Goal: Task Accomplishment & Management: Manage account settings

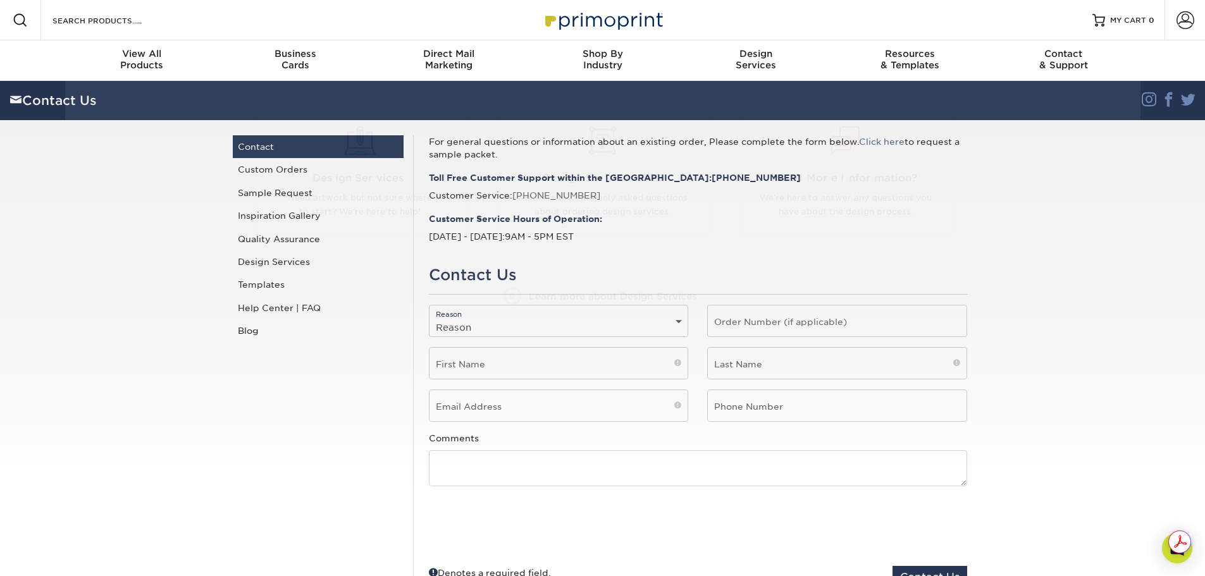
click at [1119, 394] on section "Contact Us Instagram Facebook Twitter Contact Us Contact Custom Orders Sample R…" at bounding box center [602, 342] width 1205 height 523
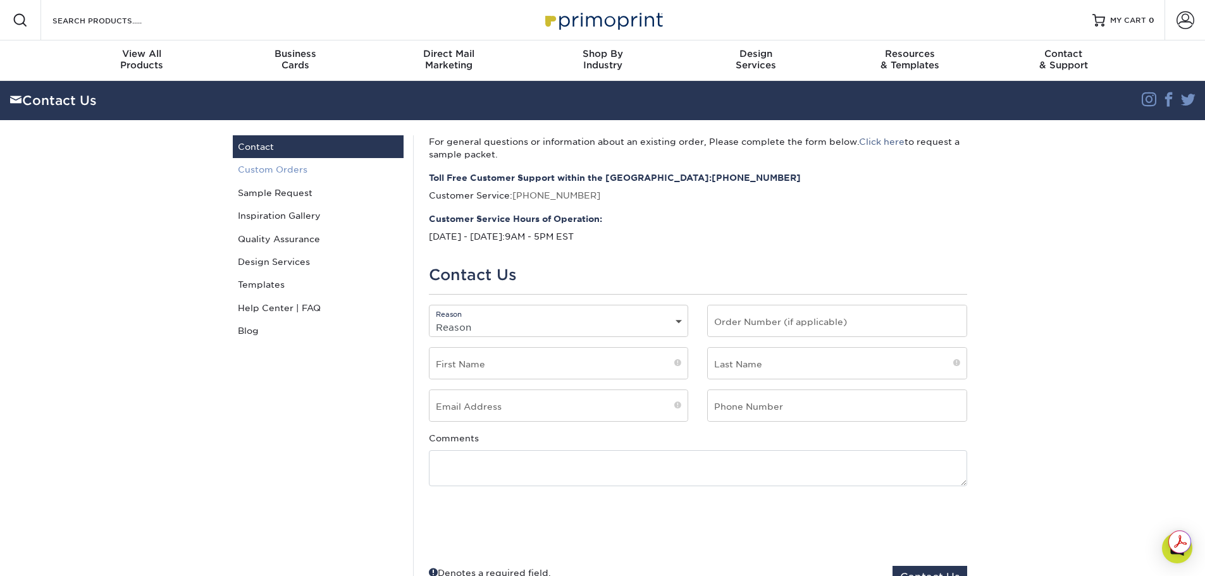
click at [295, 171] on link "Custom Orders" at bounding box center [318, 169] width 171 height 23
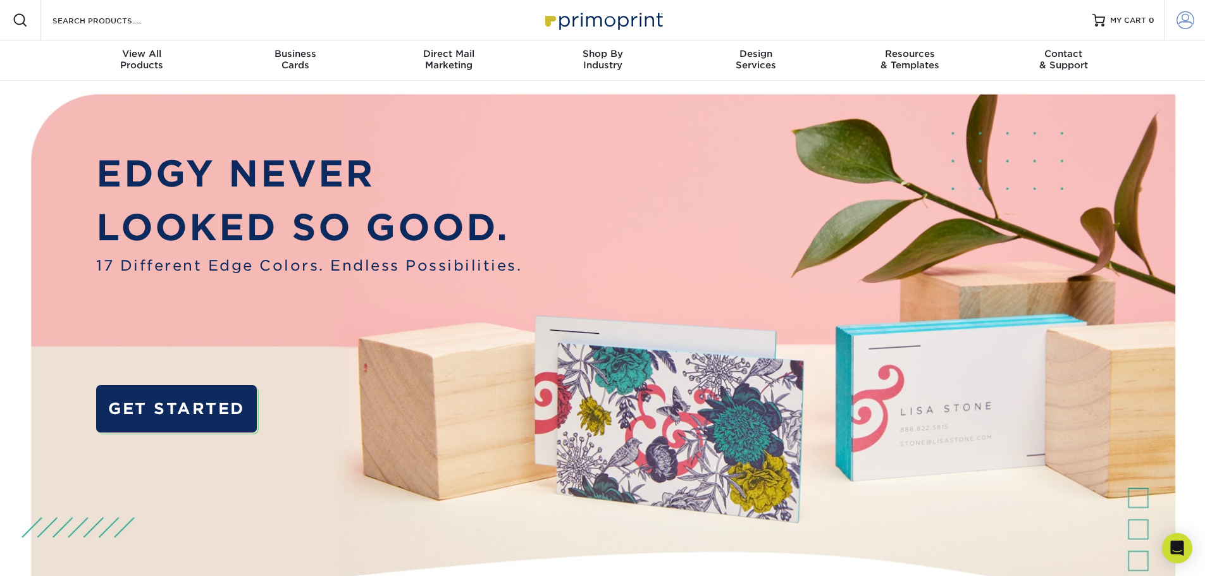
type input "[PERSON_NAME][EMAIL_ADDRESS][DOMAIN_NAME]"
click at [1176, 22] on span at bounding box center [1185, 20] width 18 height 18
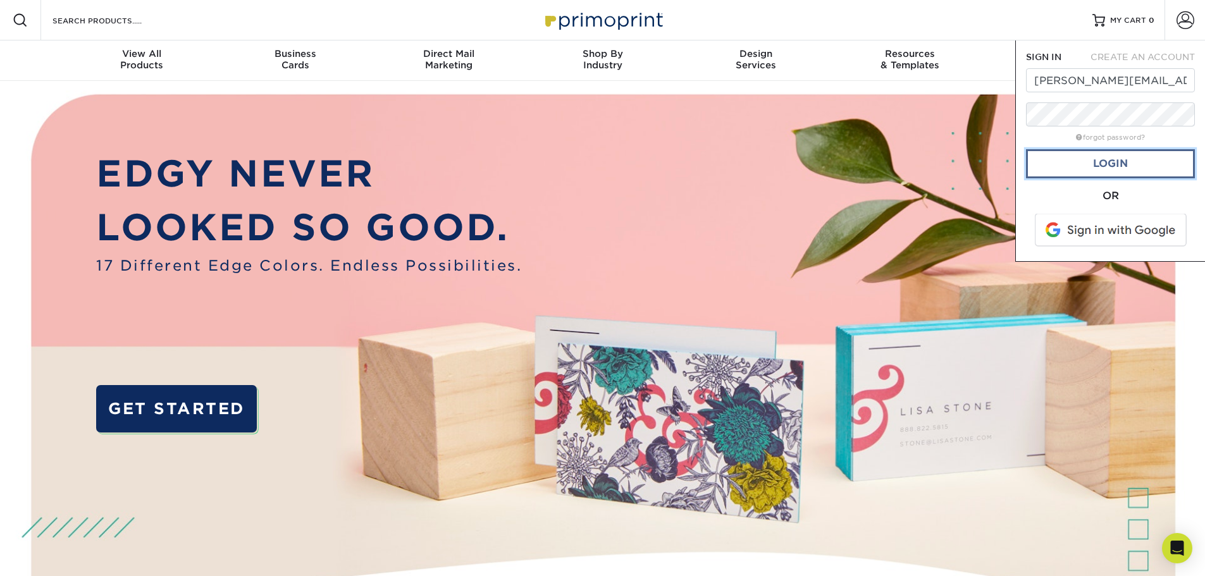
click at [1047, 163] on link "Login" at bounding box center [1110, 163] width 169 height 29
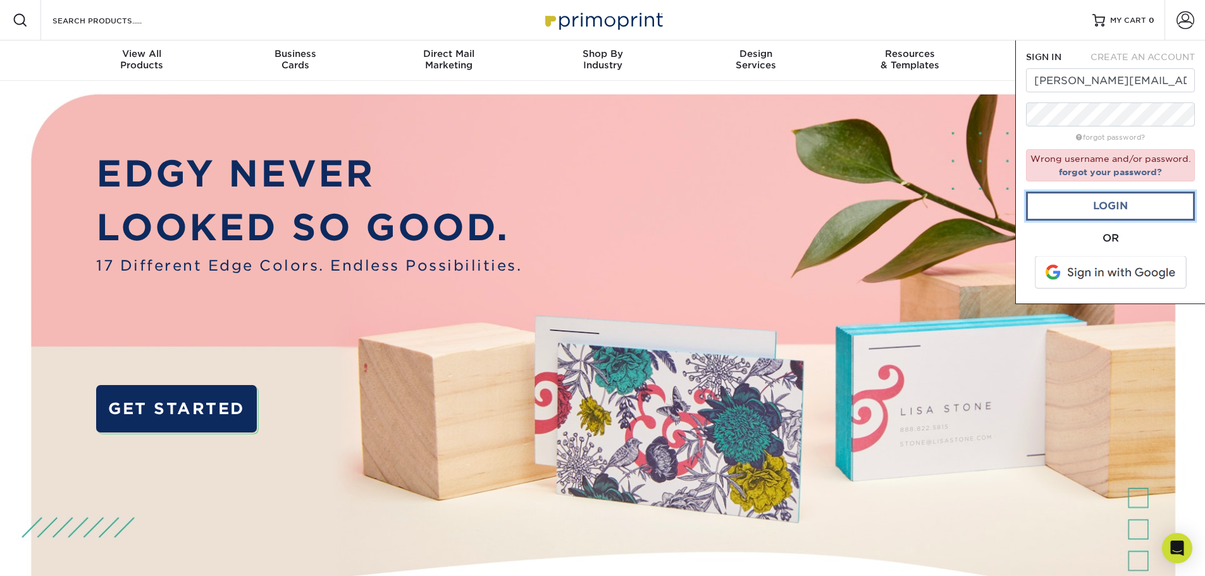
click at [1151, 203] on link "Login" at bounding box center [1110, 206] width 169 height 29
click at [1134, 204] on link "Login" at bounding box center [1110, 206] width 169 height 29
click at [1122, 268] on span at bounding box center [1111, 272] width 161 height 33
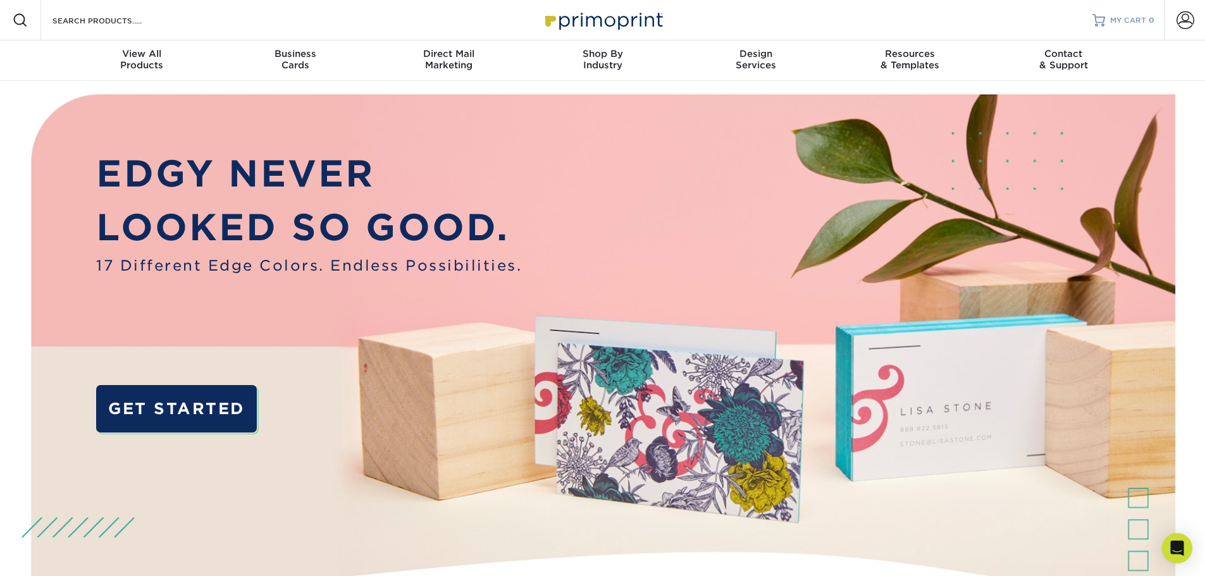
click at [1116, 25] on span "MY CART" at bounding box center [1128, 20] width 36 height 11
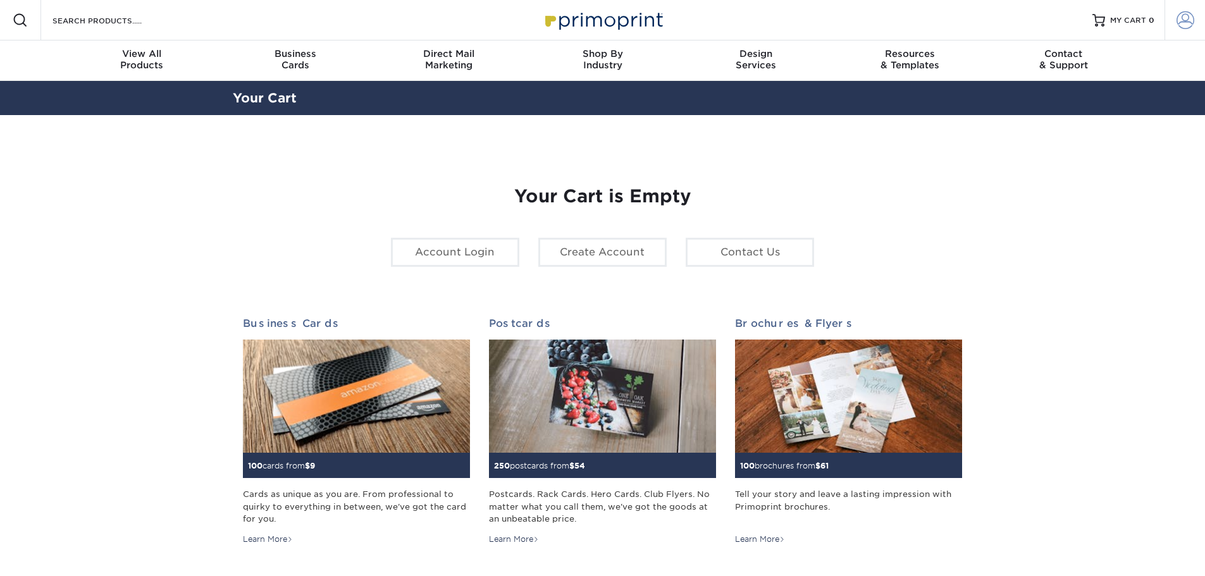
type input "[PERSON_NAME][EMAIL_ADDRESS][DOMAIN_NAME]"
click at [1181, 25] on span at bounding box center [1185, 20] width 18 height 18
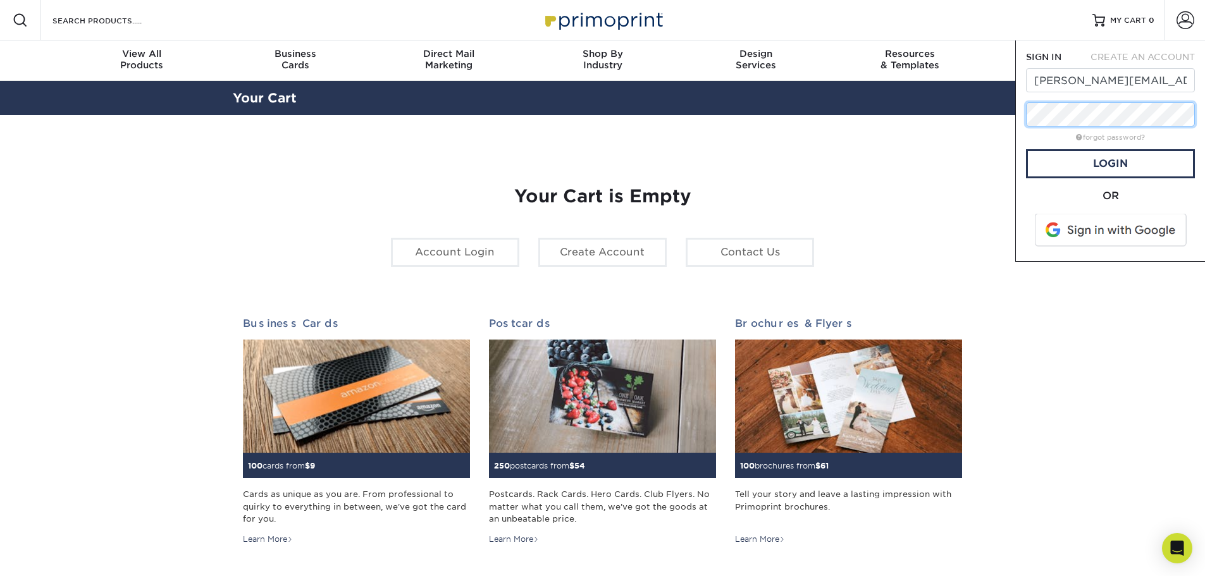
click at [1013, 118] on div "Resources Menu Search Products Account SIGN IN CREATE AN ACCOUNT elizabeth@pick…" at bounding box center [602, 528] width 1205 height 1056
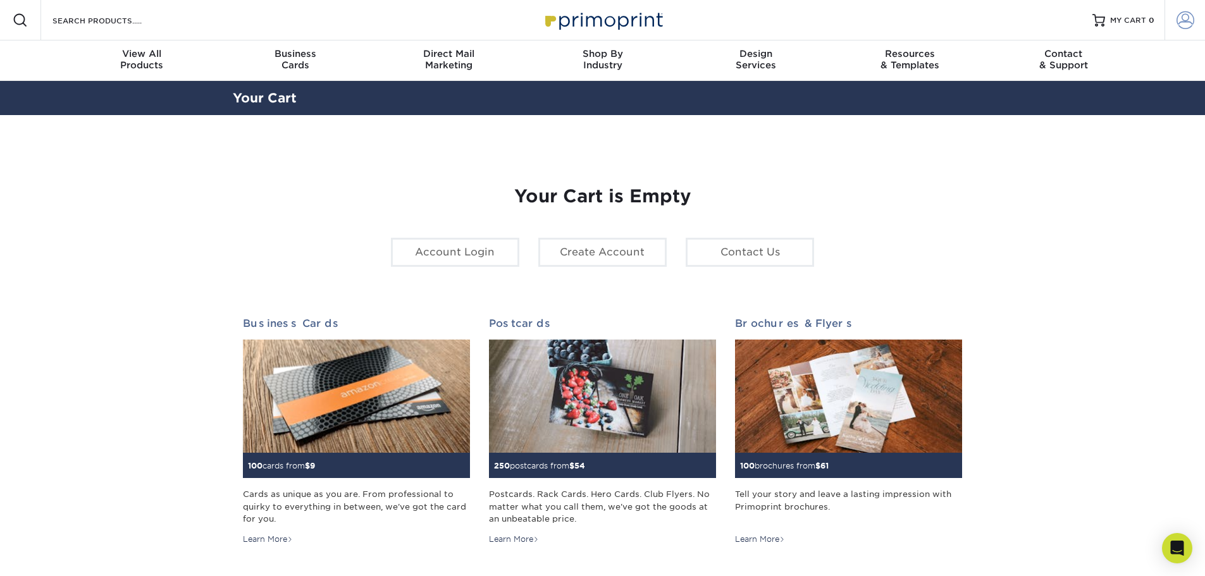
click at [1185, 18] on span at bounding box center [1185, 20] width 18 height 18
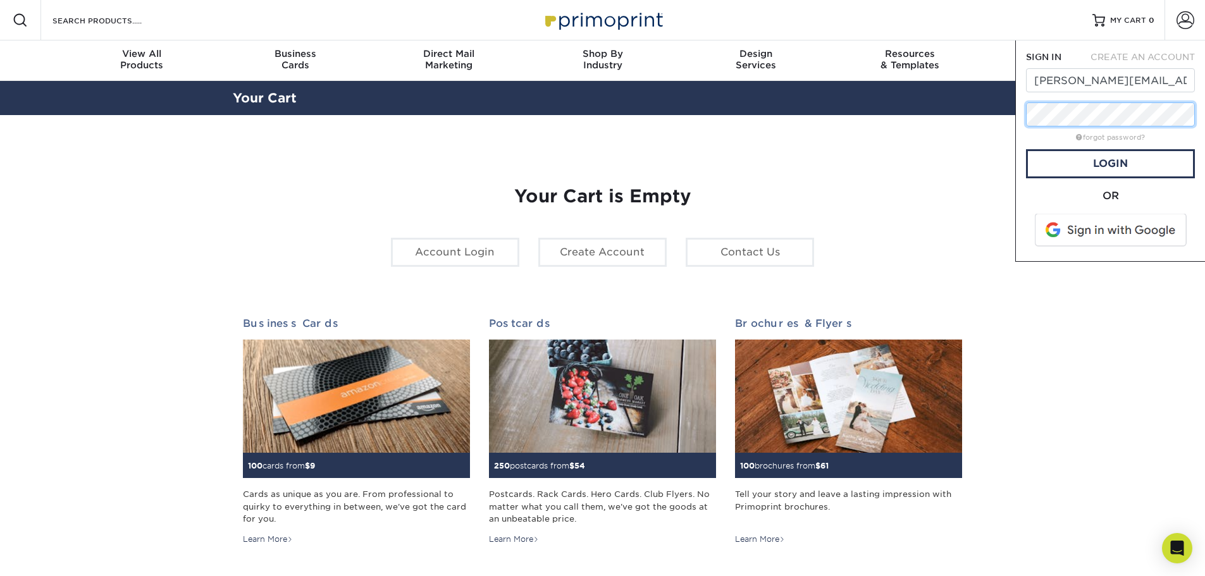
click at [1008, 120] on div "Resources Menu Search Products Account SIGN IN CREATE AN ACCOUNT elizabeth@pick…" at bounding box center [602, 528] width 1205 height 1056
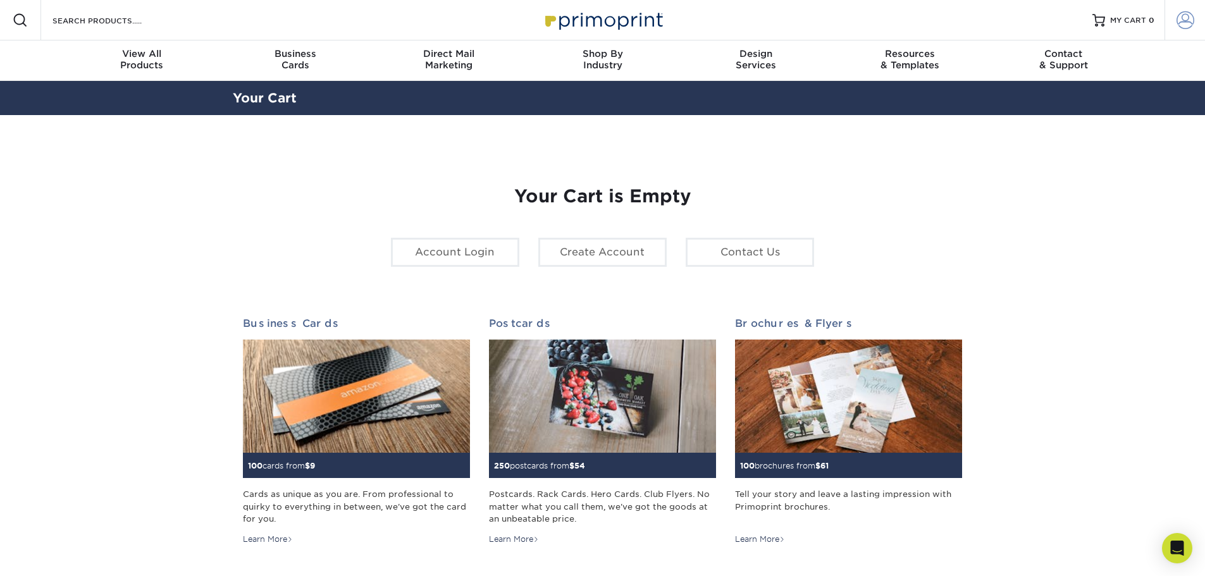
click at [1185, 27] on span at bounding box center [1185, 20] width 18 height 18
click at [1188, 20] on span at bounding box center [1185, 20] width 18 height 18
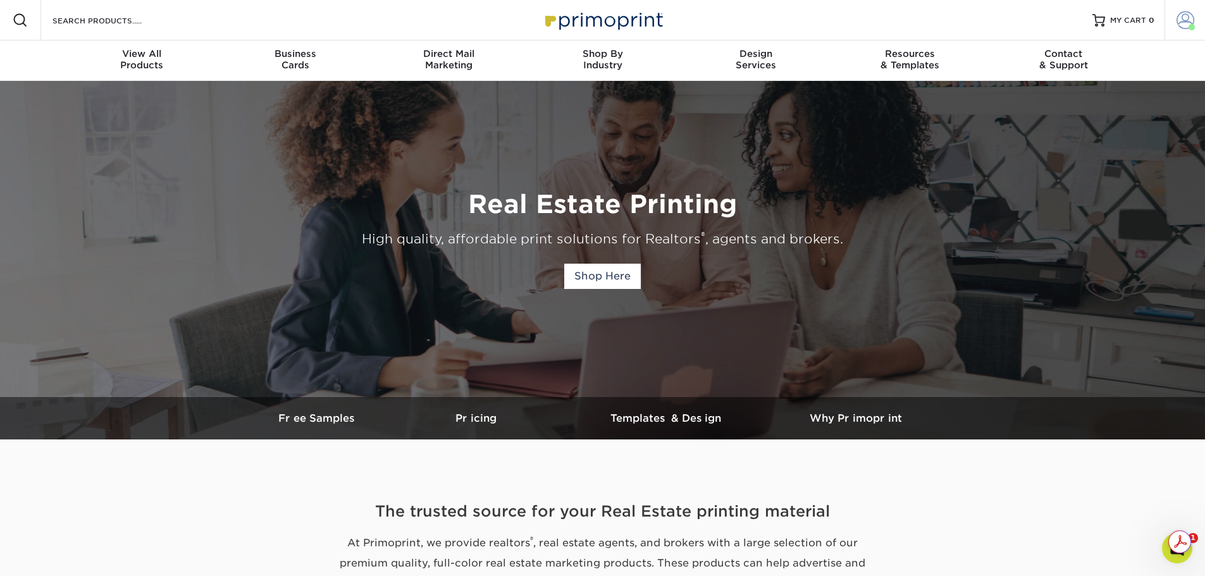
click at [1181, 20] on span at bounding box center [1185, 20] width 18 height 18
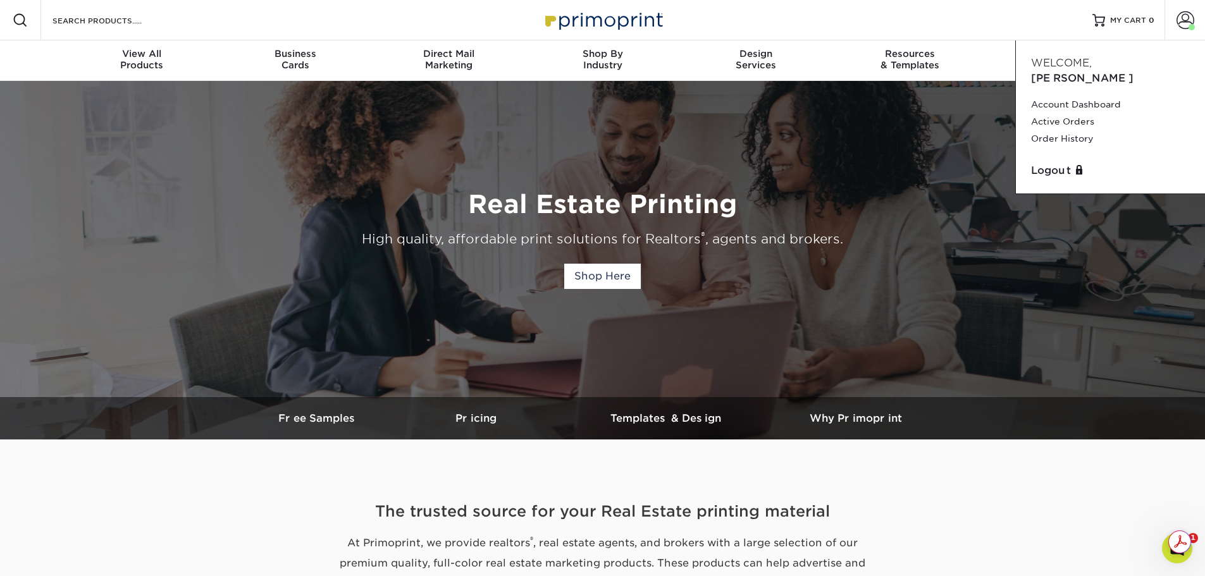
click at [1103, 72] on span "[PERSON_NAME]" at bounding box center [1082, 78] width 102 height 12
click at [1188, 17] on span at bounding box center [1185, 20] width 18 height 18
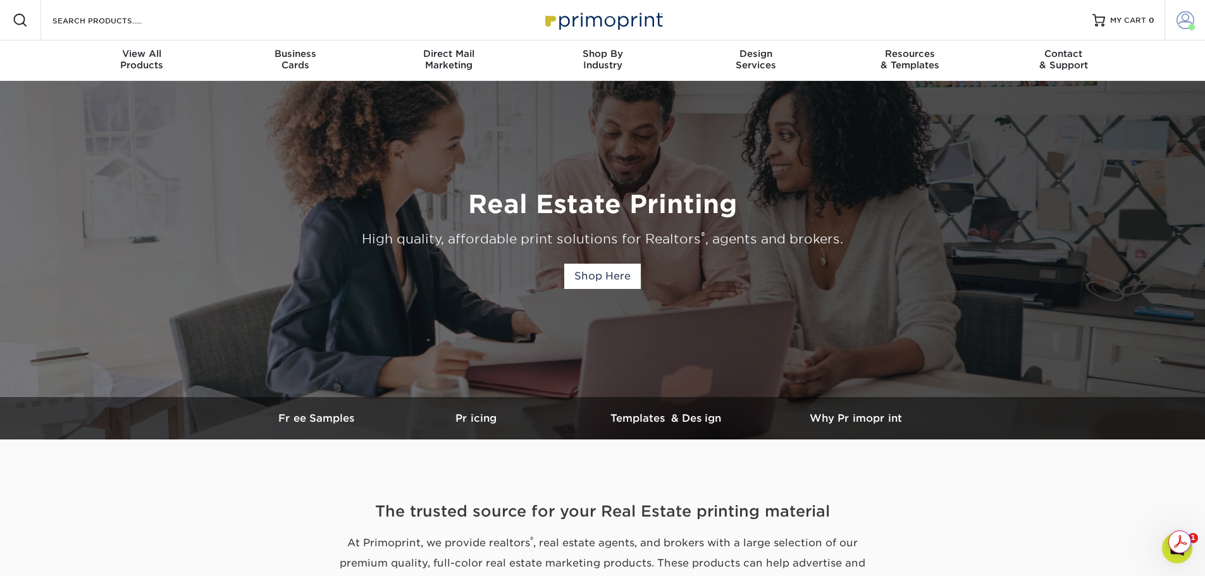
click at [1188, 17] on span at bounding box center [1185, 20] width 18 height 18
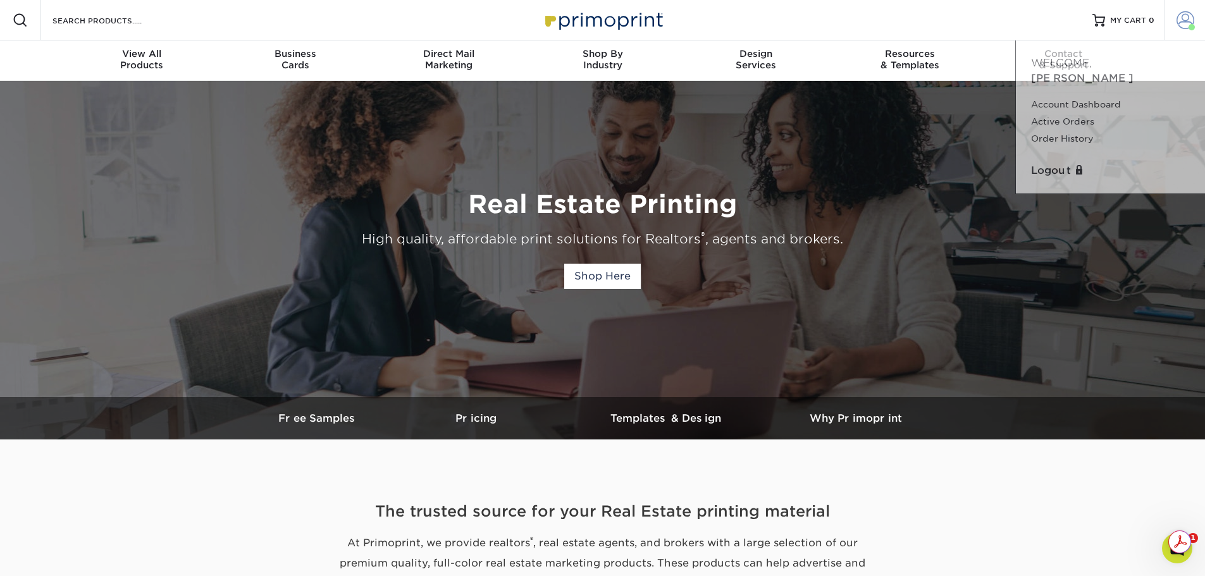
click at [1188, 17] on span at bounding box center [1185, 20] width 18 height 18
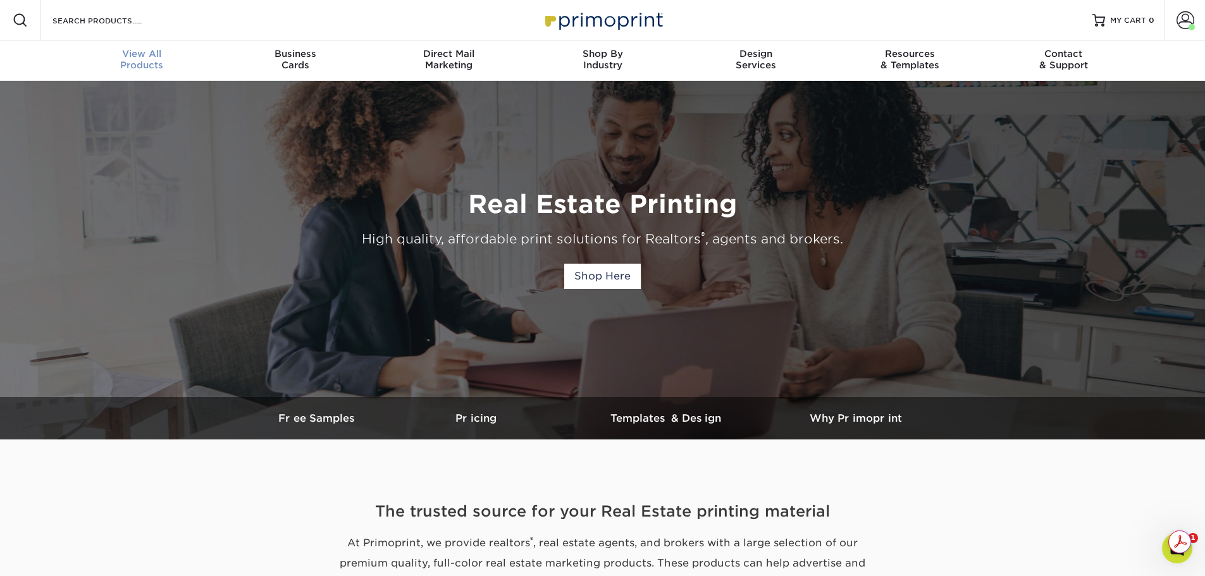
click at [215, 51] on span "View All" at bounding box center [142, 53] width 154 height 11
click at [1176, 23] on span at bounding box center [1185, 20] width 18 height 18
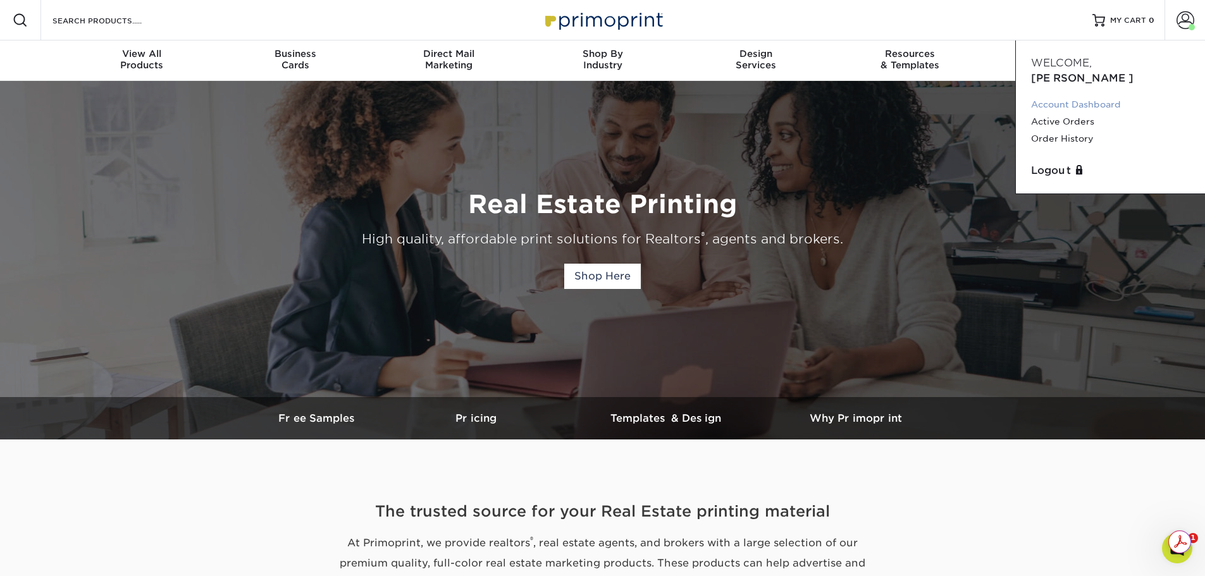
click at [1077, 96] on link "Account Dashboard" at bounding box center [1110, 104] width 159 height 17
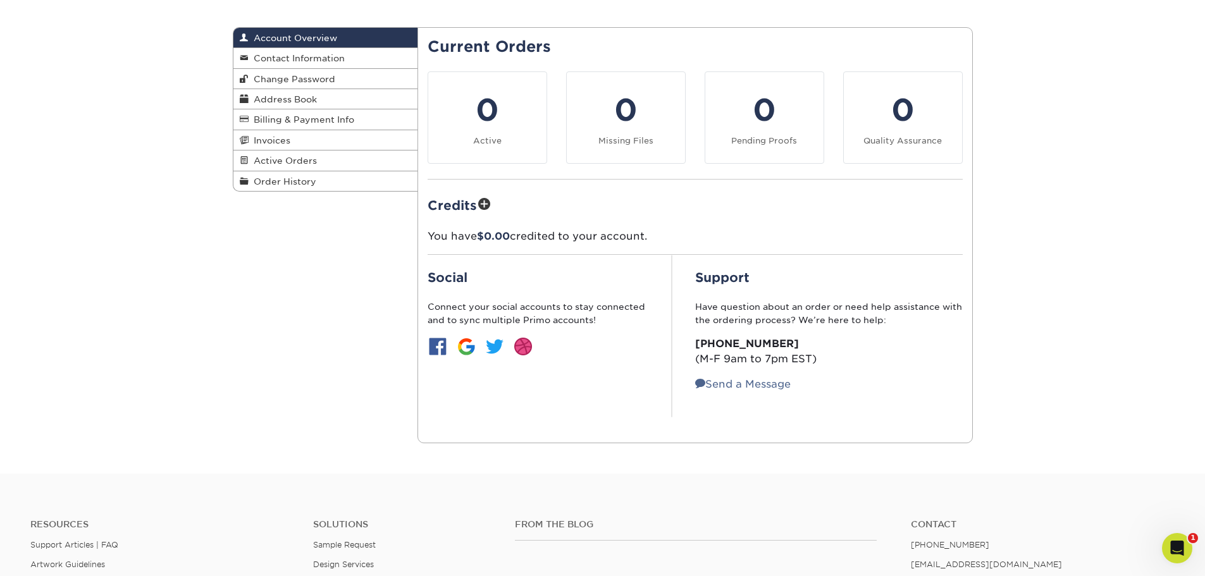
scroll to position [126, 0]
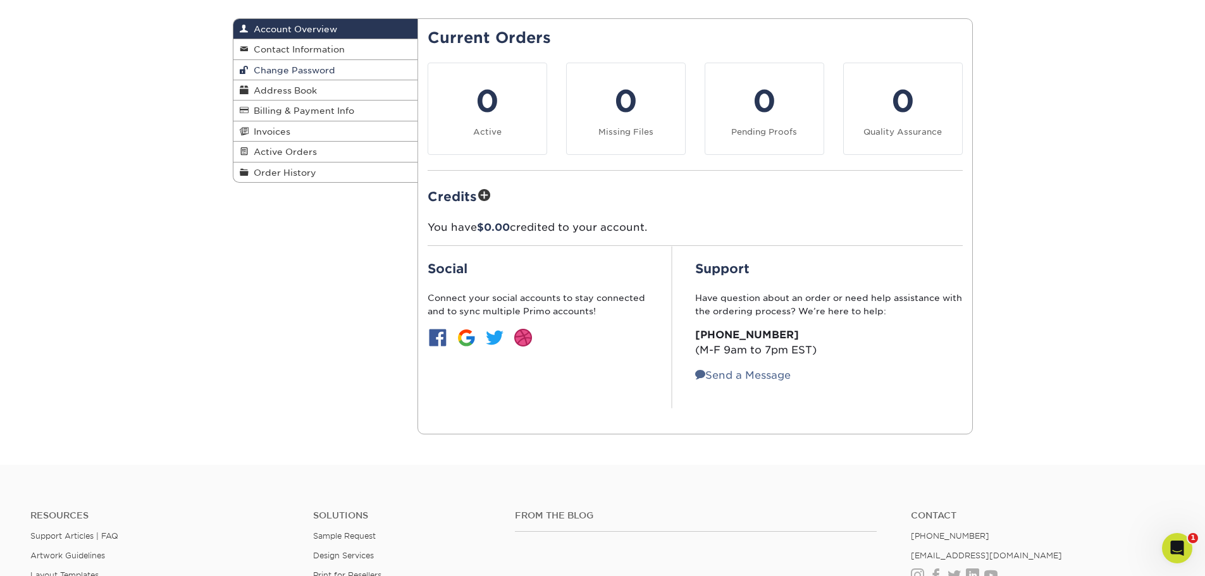
click at [312, 75] on span "Change Password" at bounding box center [292, 70] width 87 height 10
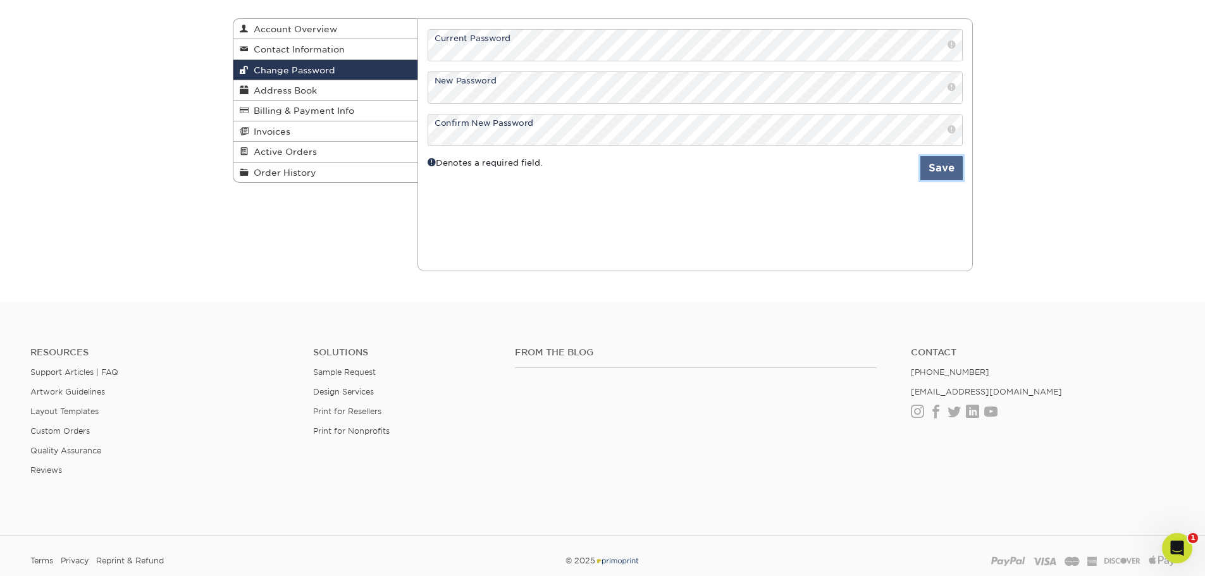
click at [944, 169] on button "Save" at bounding box center [941, 168] width 42 height 24
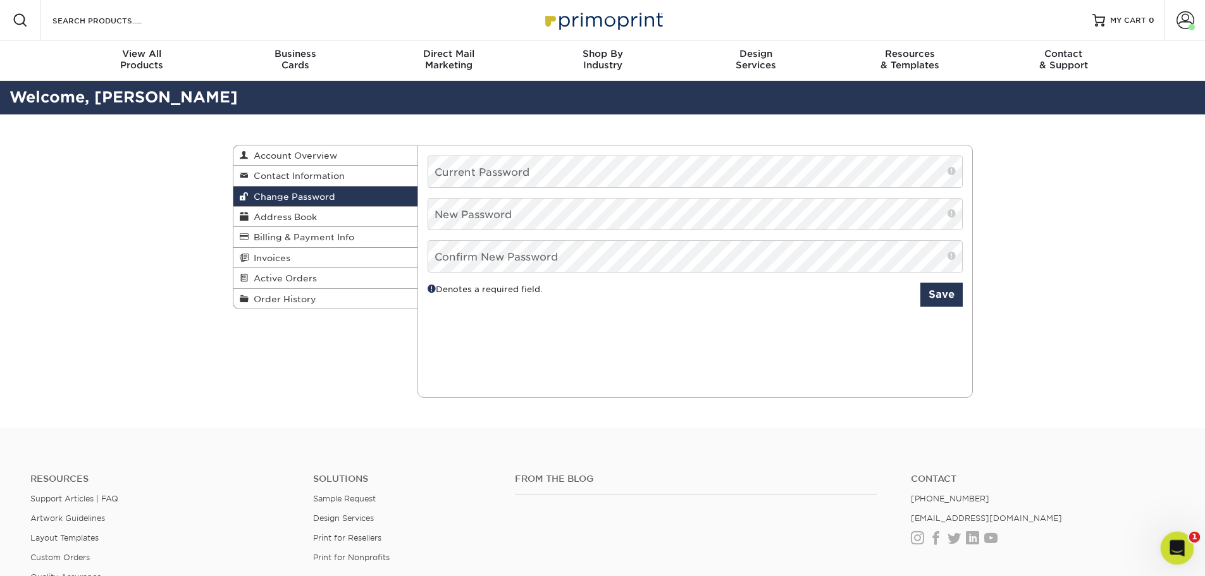
click at [1177, 543] on icon "Open Intercom Messenger" at bounding box center [1175, 546] width 21 height 21
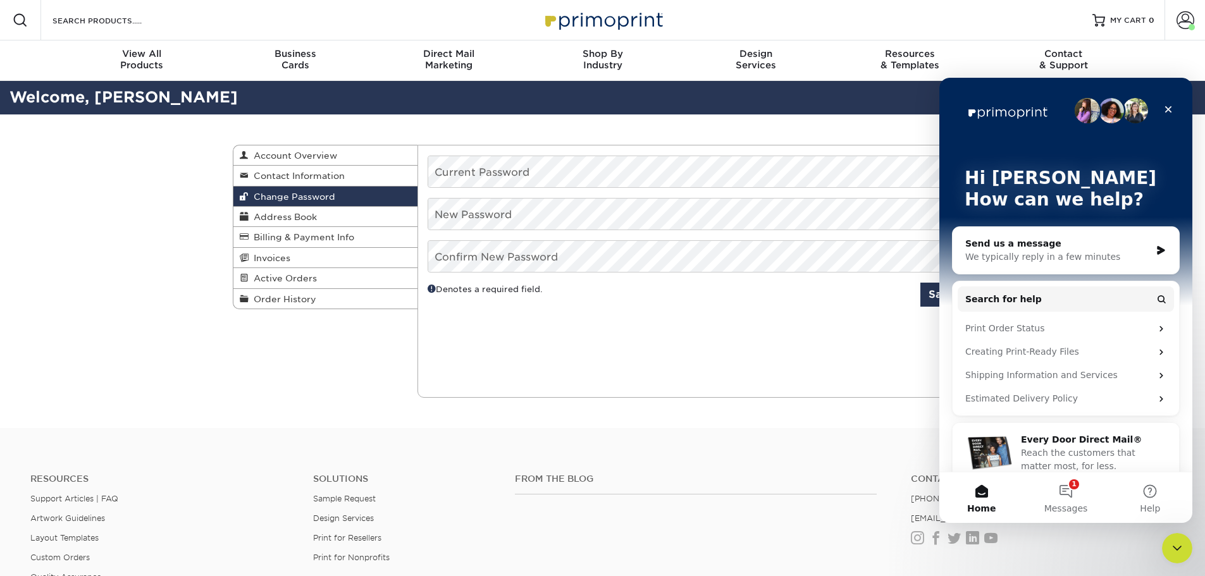
click at [821, 459] on div "Resources Support Articles | FAQ Artwork Guidelines Layout Templates Custom Ord…" at bounding box center [602, 547] width 1205 height 209
click at [1190, 15] on span at bounding box center [1185, 20] width 18 height 18
click at [1167, 104] on div "Close" at bounding box center [1168, 109] width 23 height 23
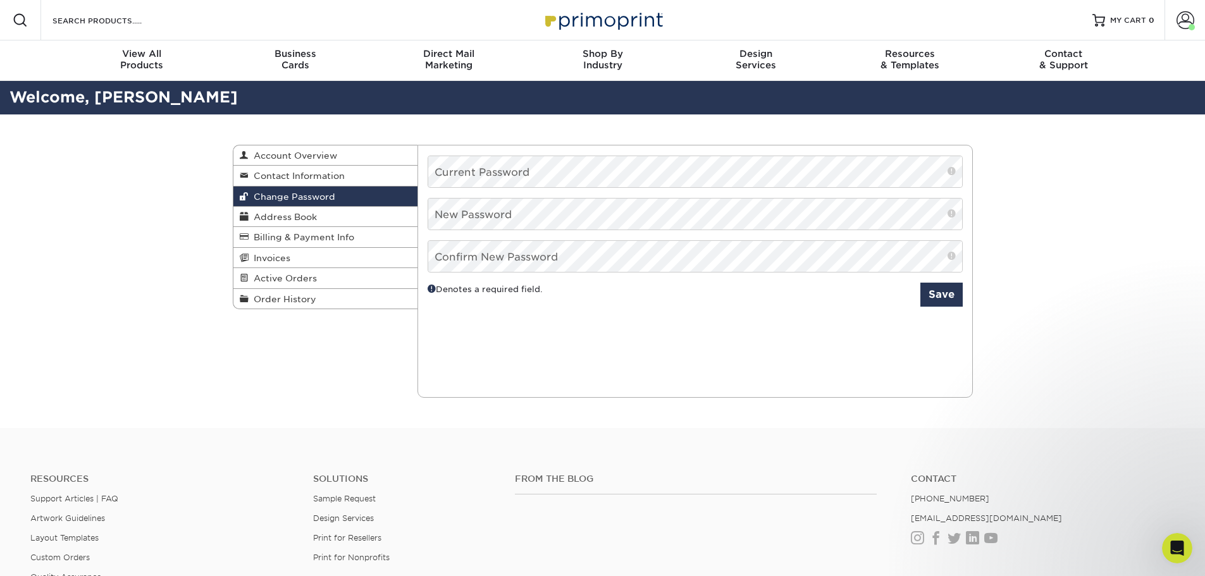
click at [376, 345] on div "Change Password Account Overview Contact Information Change Password Address Bo…" at bounding box center [602, 271] width 759 height 314
click at [412, 145] on div "Change Password Account Overview Contact Information Change Password Address Bo…" at bounding box center [603, 145] width 740 height 0
click at [387, 294] on link "Order History" at bounding box center [325, 299] width 185 height 20
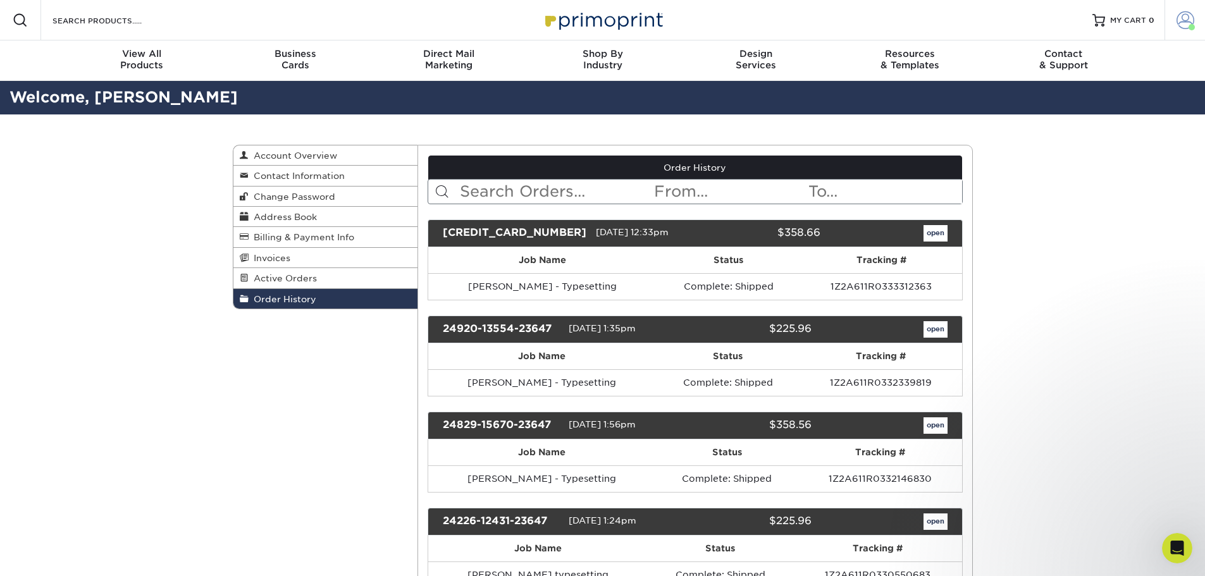
click at [1186, 21] on span at bounding box center [1185, 20] width 18 height 18
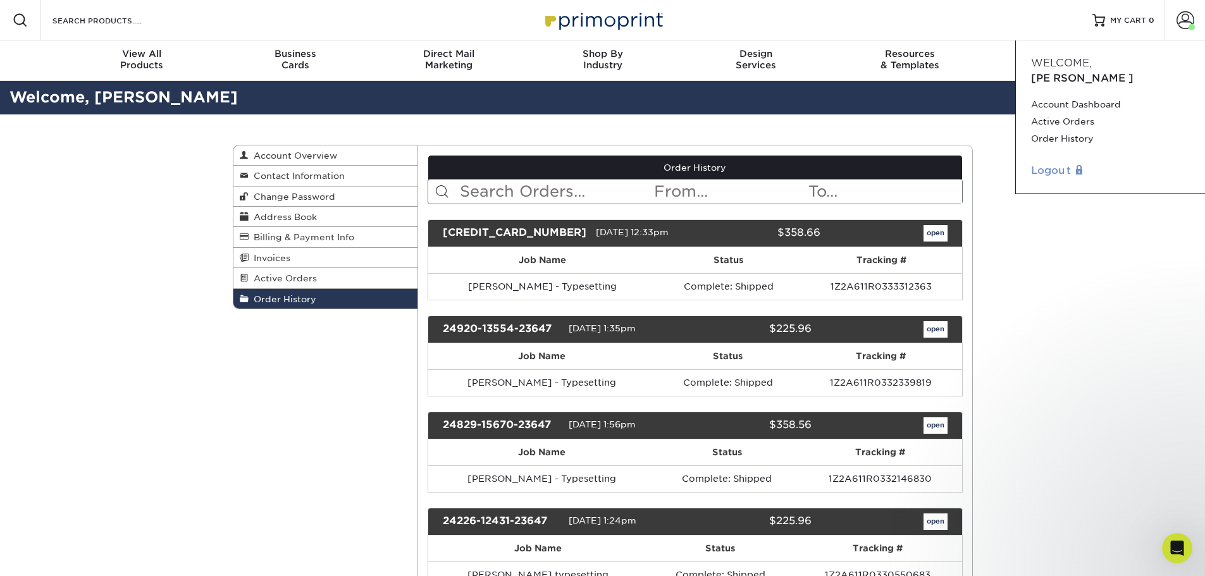
click at [1073, 163] on link "Logout" at bounding box center [1110, 170] width 159 height 15
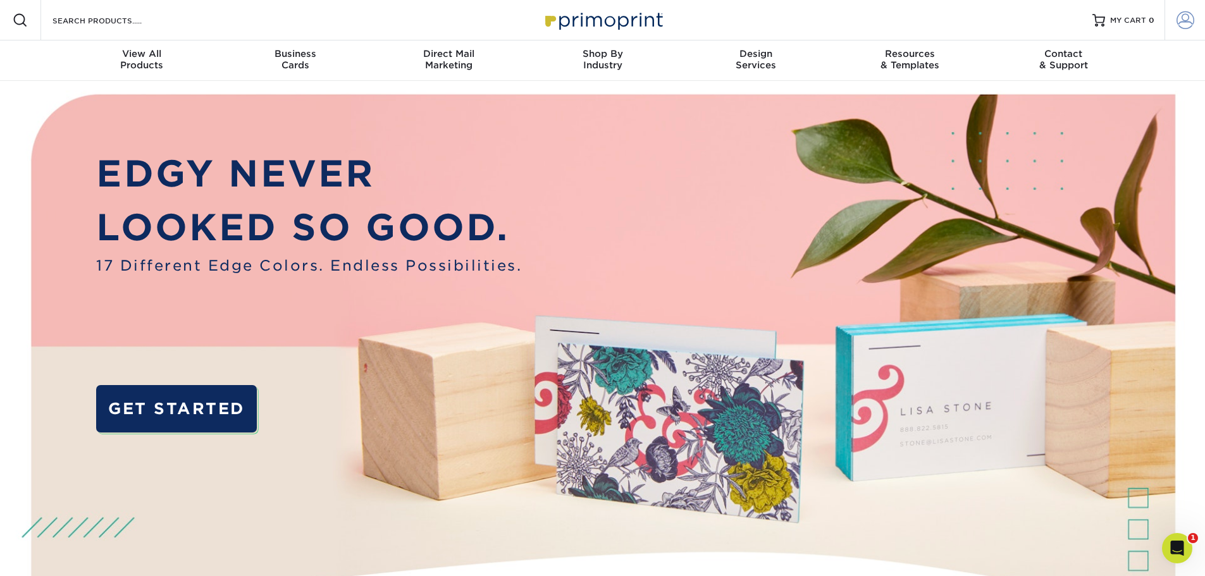
type input "[PERSON_NAME][EMAIL_ADDRESS][DOMAIN_NAME]"
click at [1187, 22] on span at bounding box center [1185, 20] width 18 height 18
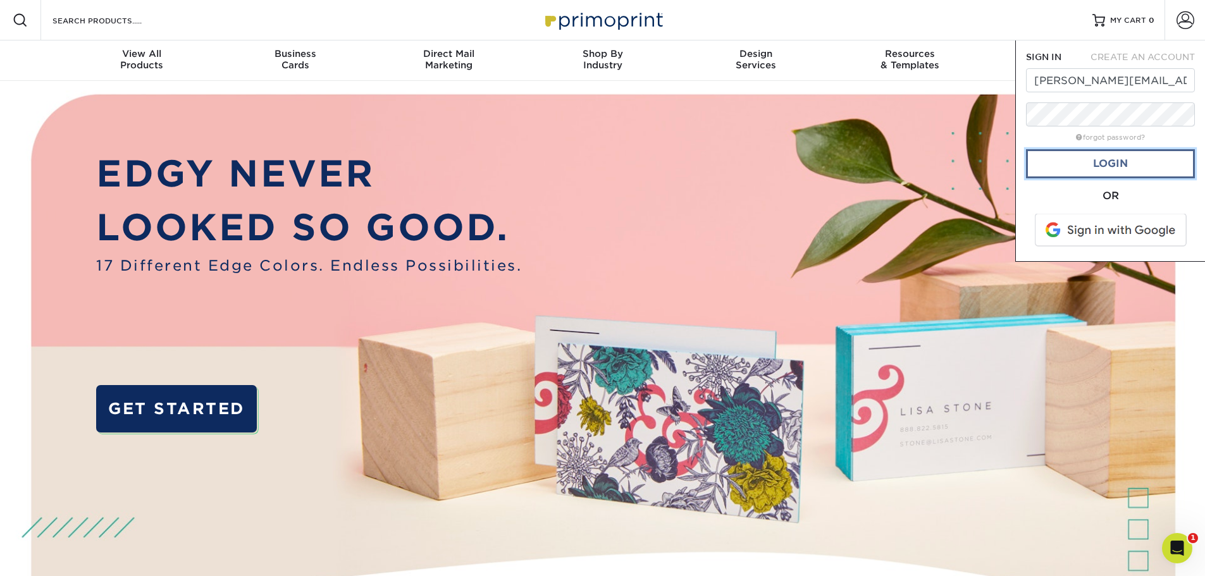
click at [1113, 156] on link "Login" at bounding box center [1110, 163] width 169 height 29
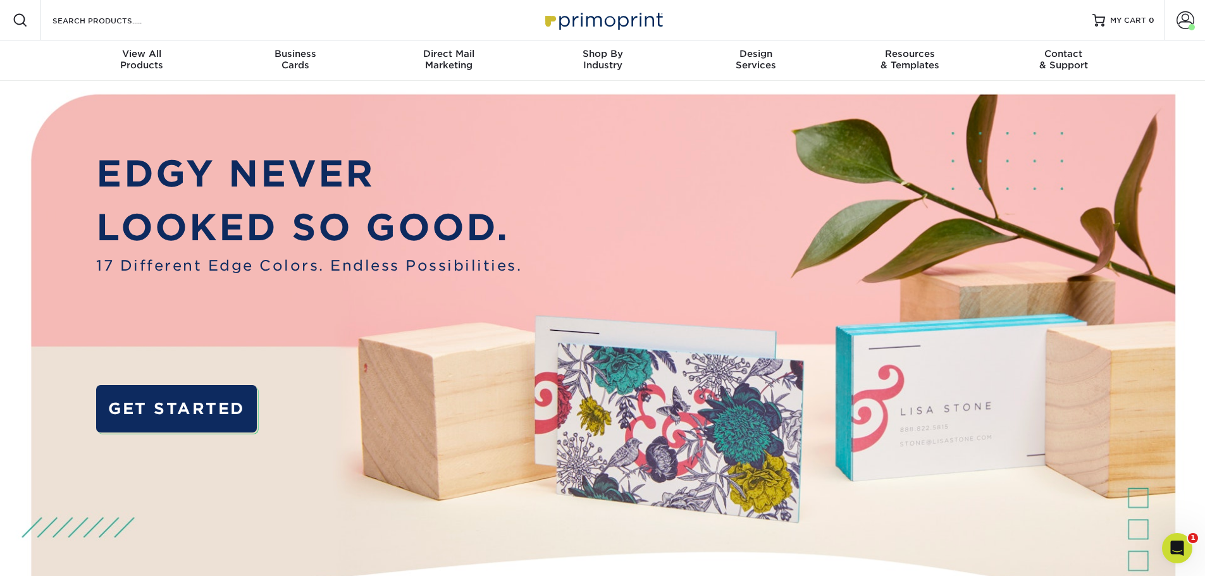
click at [1179, 26] on span at bounding box center [1185, 20] width 18 height 18
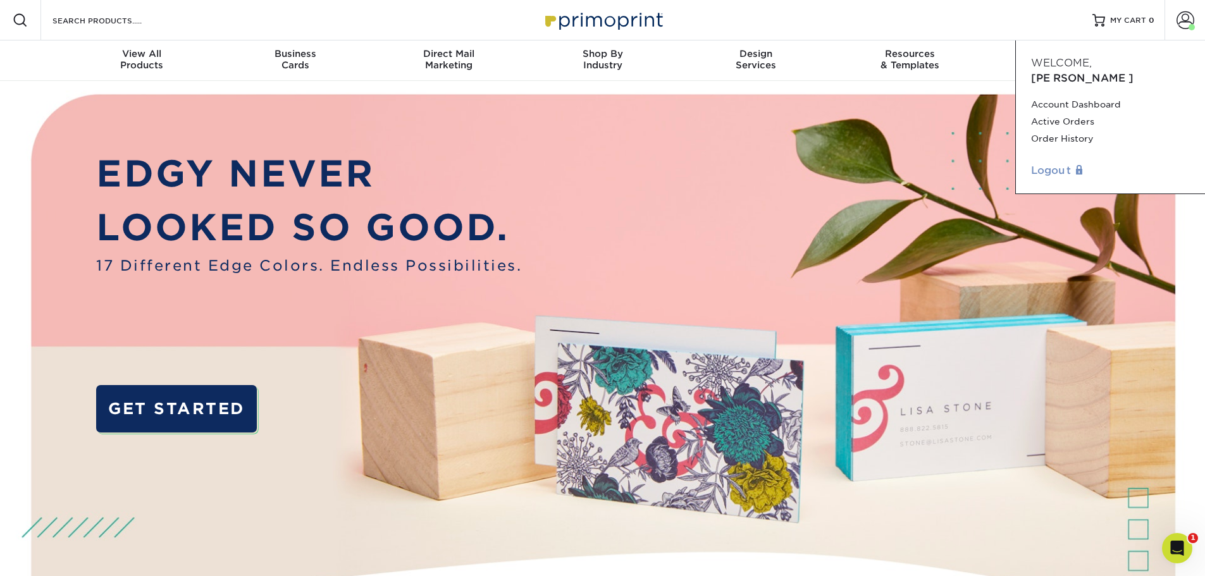
click at [1065, 163] on link "Logout" at bounding box center [1110, 170] width 159 height 15
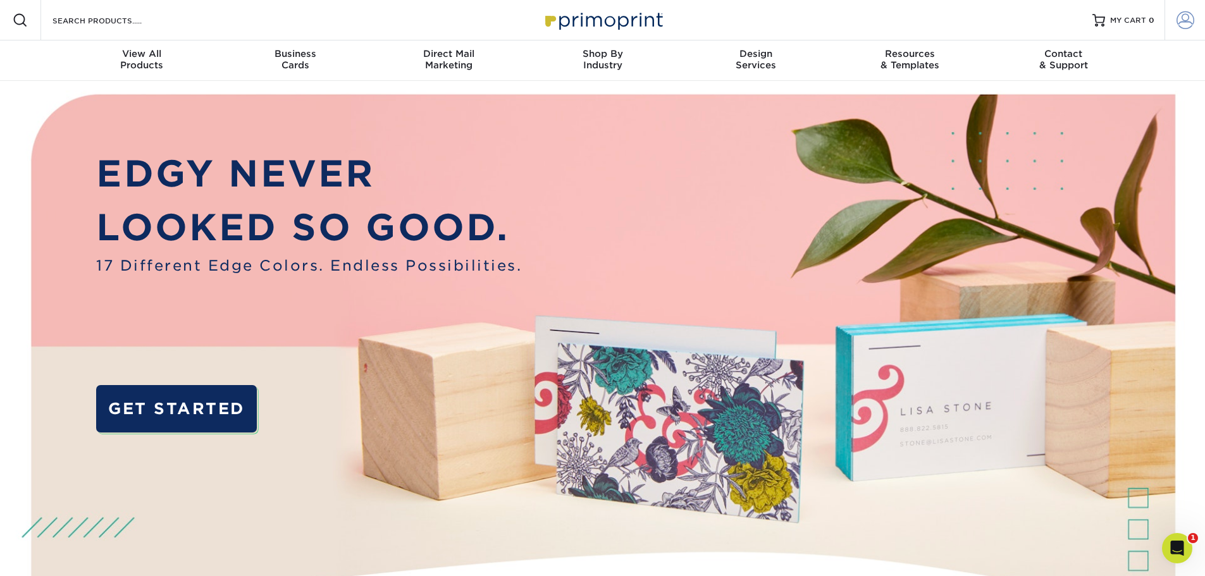
type input "[PERSON_NAME][EMAIL_ADDRESS][DOMAIN_NAME]"
click at [1186, 18] on span at bounding box center [1185, 20] width 18 height 18
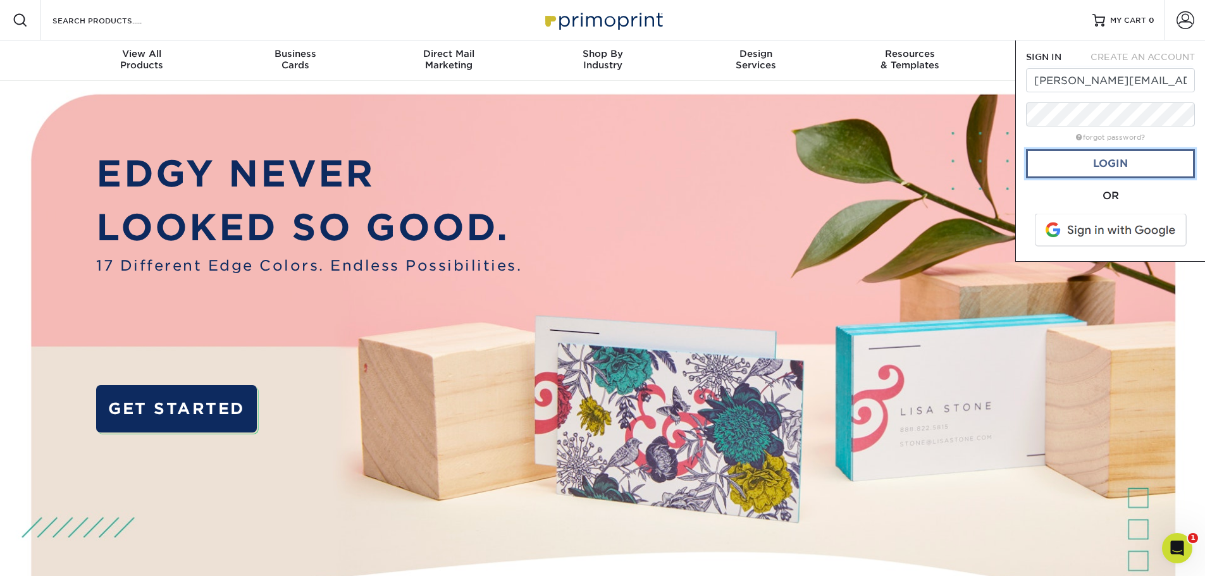
click at [1123, 154] on link "Login" at bounding box center [1110, 163] width 169 height 29
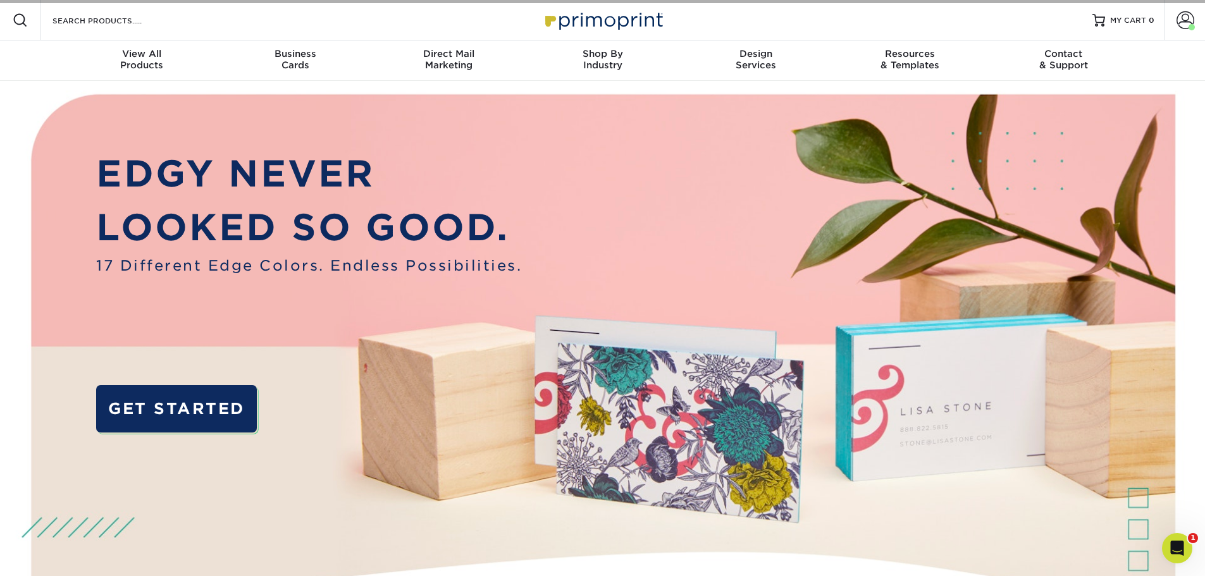
click at [492, 211] on p "LOOKED SO GOOD." at bounding box center [309, 227] width 426 height 54
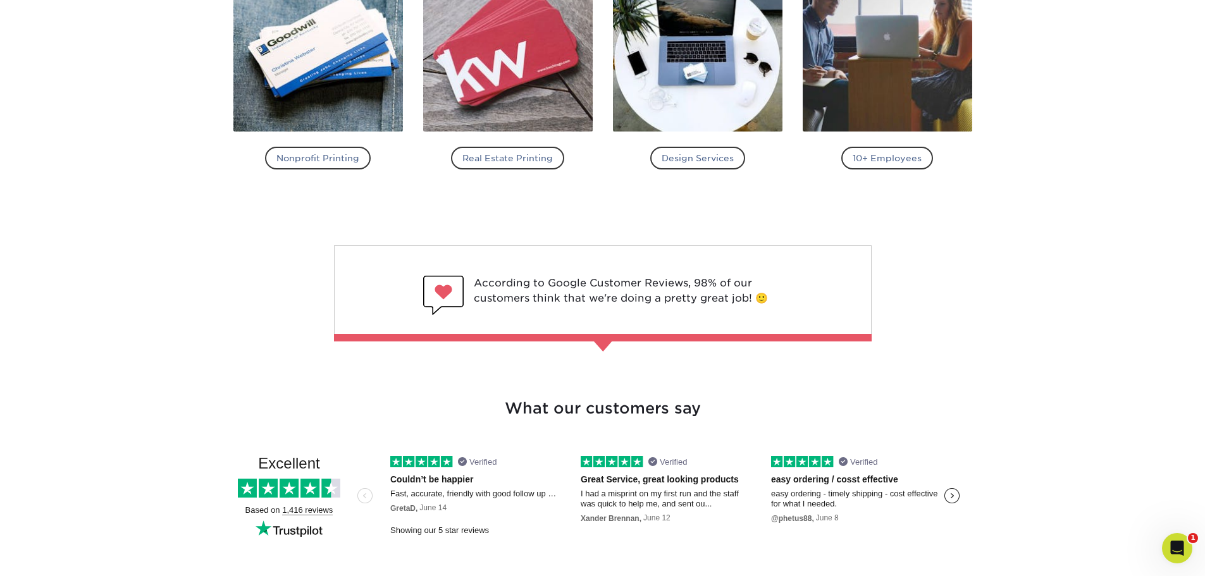
scroll to position [1708, 0]
